Goal: Information Seeking & Learning: Learn about a topic

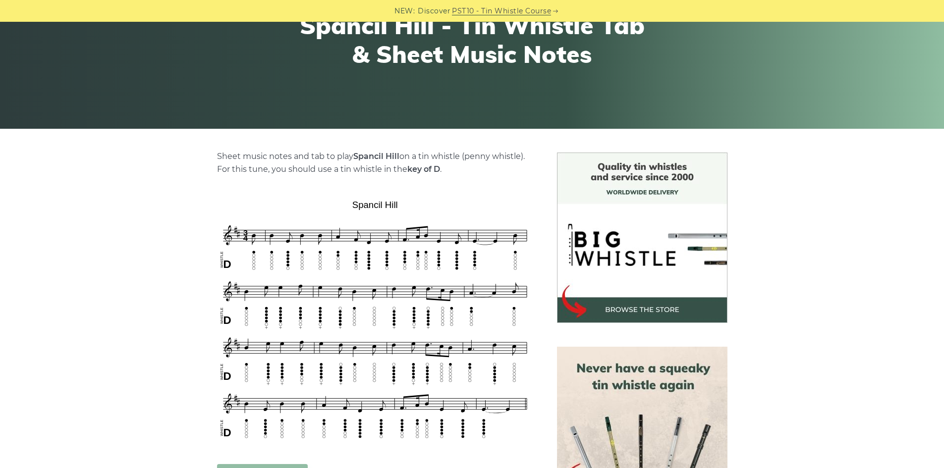
scroll to position [149, 0]
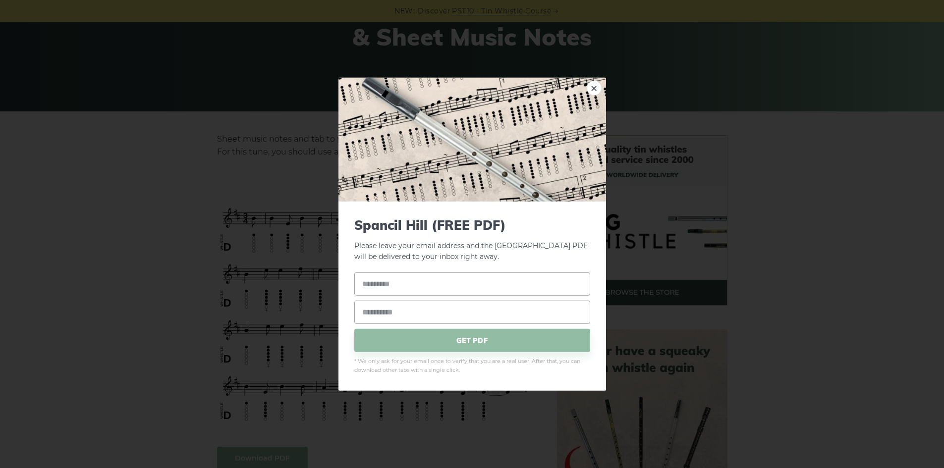
click at [138, 137] on div "× Spancil Hill (FREE PDF) Please leave your email address and the Spancil Hill …" at bounding box center [472, 234] width 944 height 468
click at [589, 84] on link "×" at bounding box center [594, 87] width 15 height 15
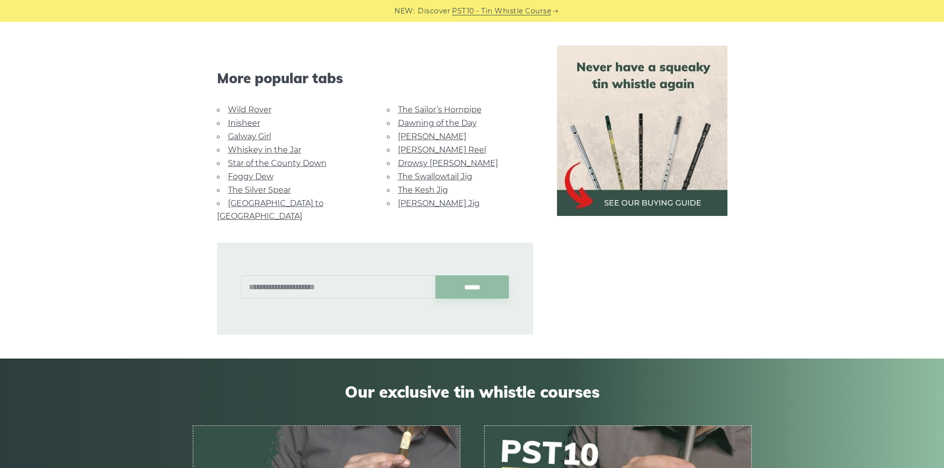
scroll to position [594, 0]
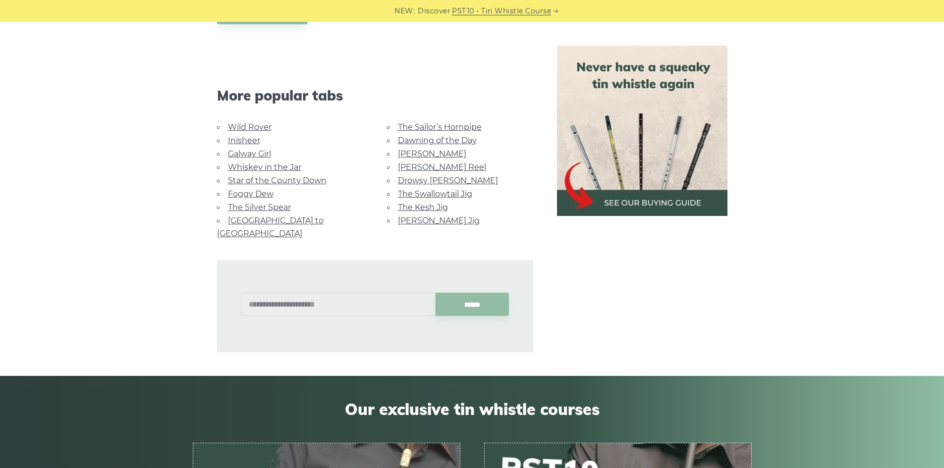
click at [259, 191] on link "Foggy Dew" at bounding box center [251, 193] width 46 height 9
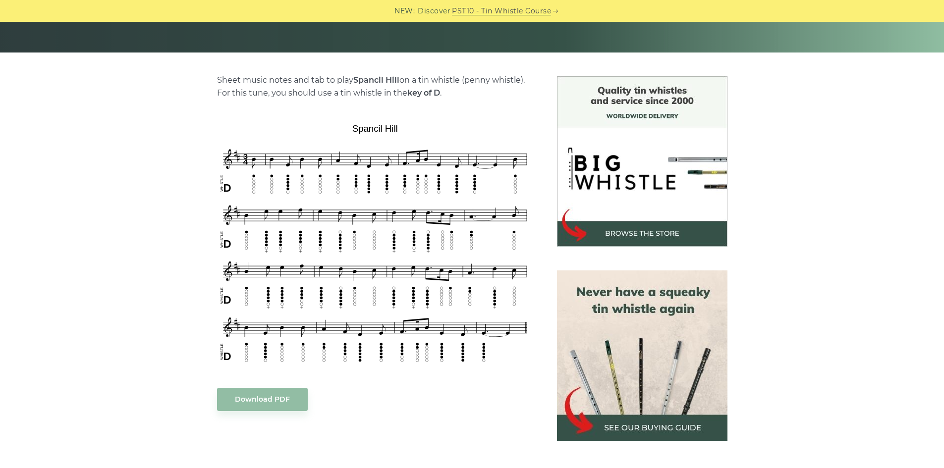
scroll to position [495, 0]
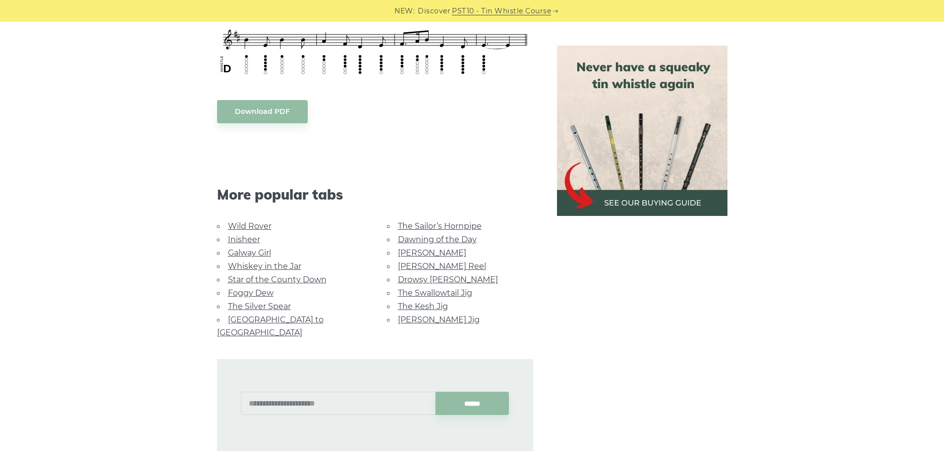
click at [264, 293] on link "Foggy Dew" at bounding box center [251, 292] width 46 height 9
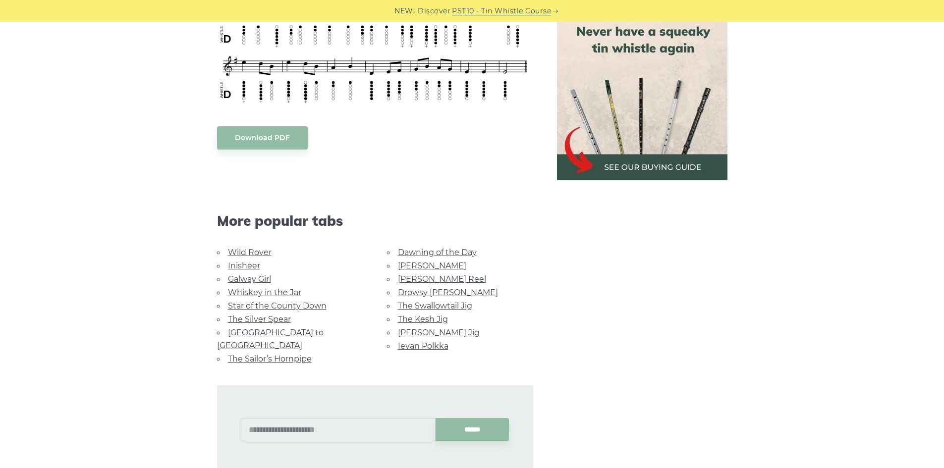
scroll to position [545, 0]
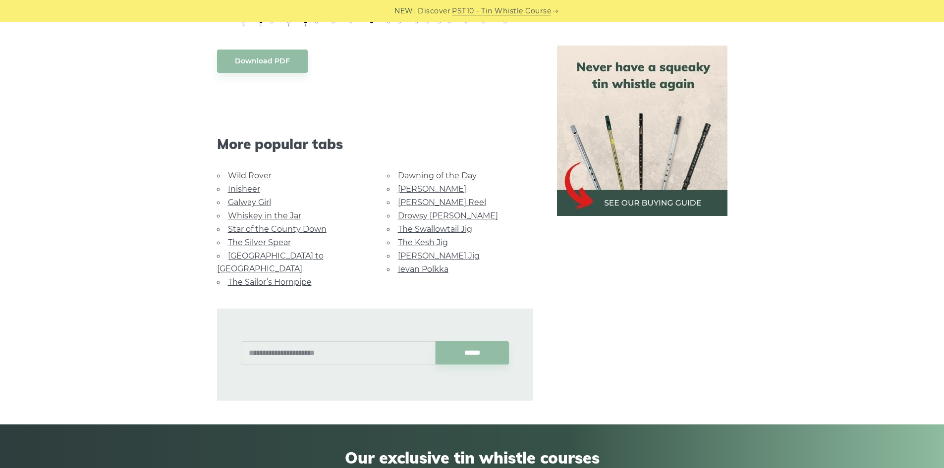
click at [254, 255] on link "[GEOGRAPHIC_DATA] to [GEOGRAPHIC_DATA]" at bounding box center [270, 262] width 107 height 22
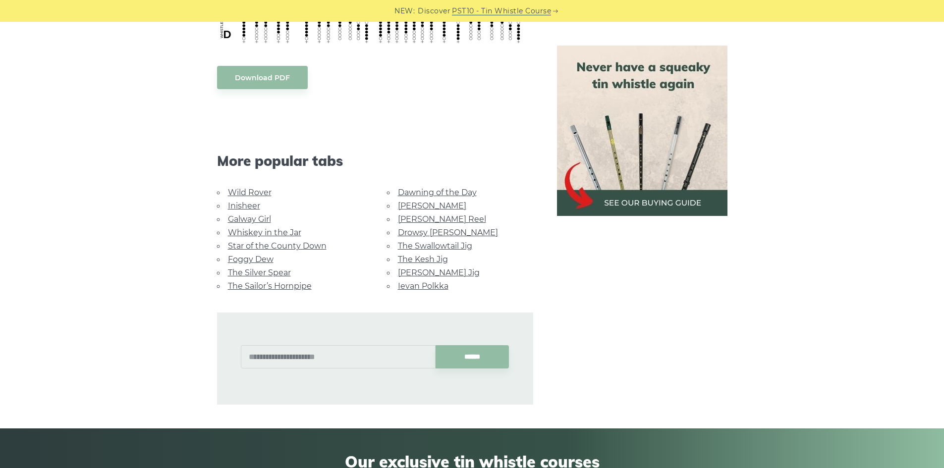
scroll to position [495, 0]
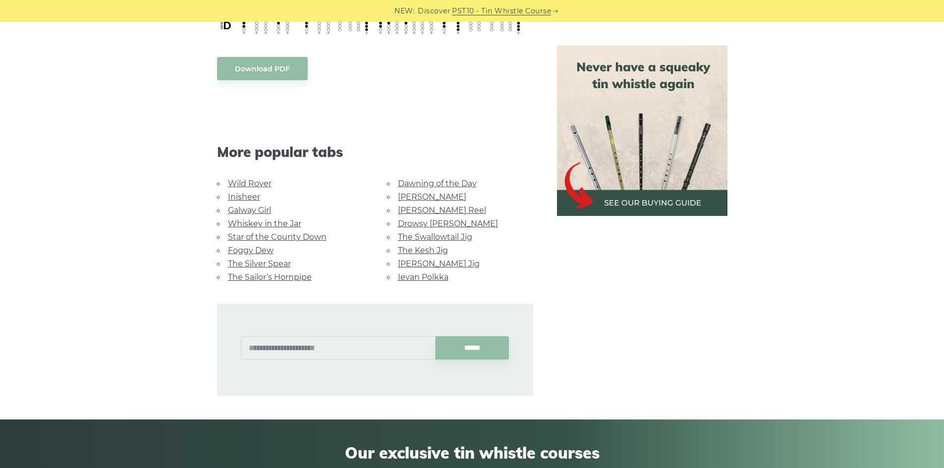
click at [268, 246] on link "Foggy Dew" at bounding box center [251, 250] width 46 height 9
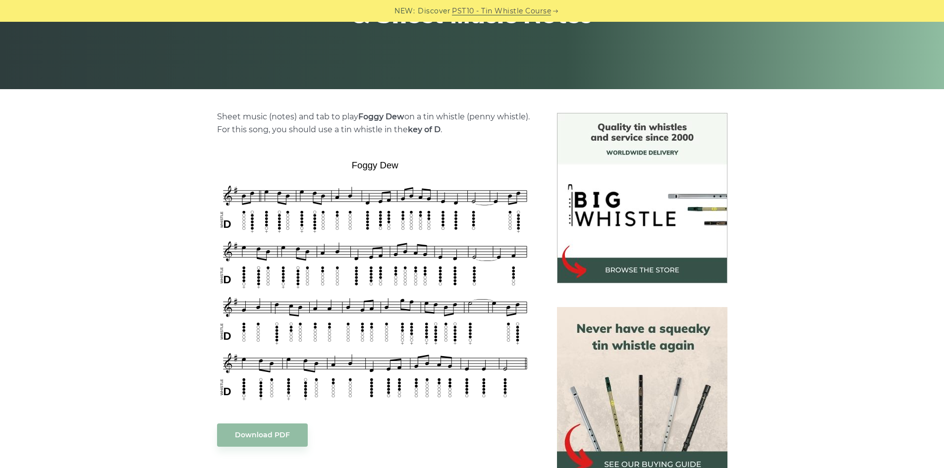
scroll to position [198, 0]
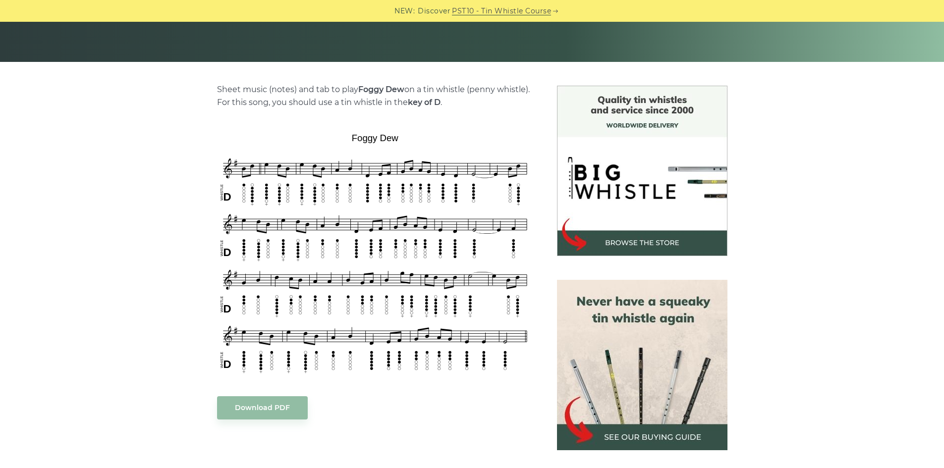
click at [733, 112] on div at bounding box center [642, 171] width 194 height 170
click at [733, 113] on div at bounding box center [642, 171] width 194 height 170
